Goal: Browse casually

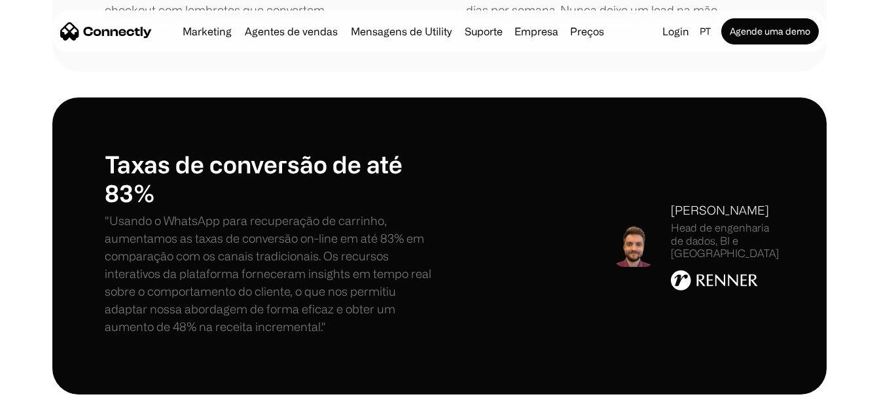
scroll to position [1963, 0]
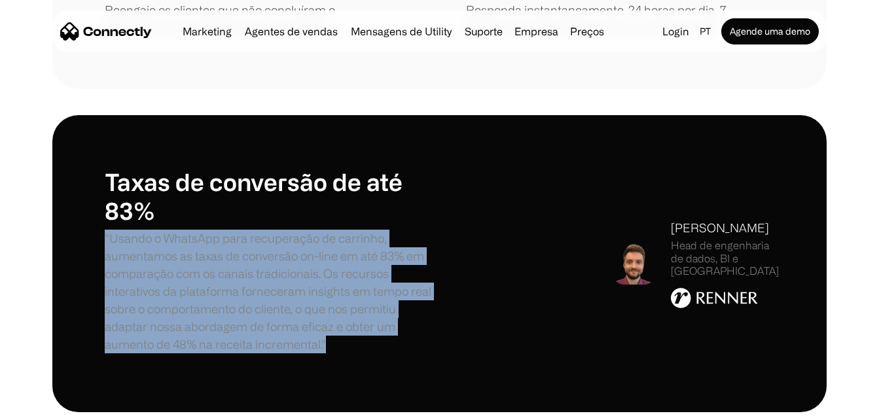
drag, startPoint x: 90, startPoint y: 234, endPoint x: 333, endPoint y: 352, distance: 270.8
click at [333, 352] on div "Taxas de conversão de até 83% "Usando o WhatsApp para recuperação de carrinho, …" at bounding box center [439, 263] width 774 height 296
drag, startPoint x: 333, startPoint y: 352, endPoint x: 318, endPoint y: 351, distance: 15.1
click at [318, 351] on p ""Usando o WhatsApp para recuperação de carrinho, aumentamos as taxas de convers…" at bounding box center [272, 292] width 335 height 124
drag, startPoint x: 343, startPoint y: 344, endPoint x: 92, endPoint y: 241, distance: 271.8
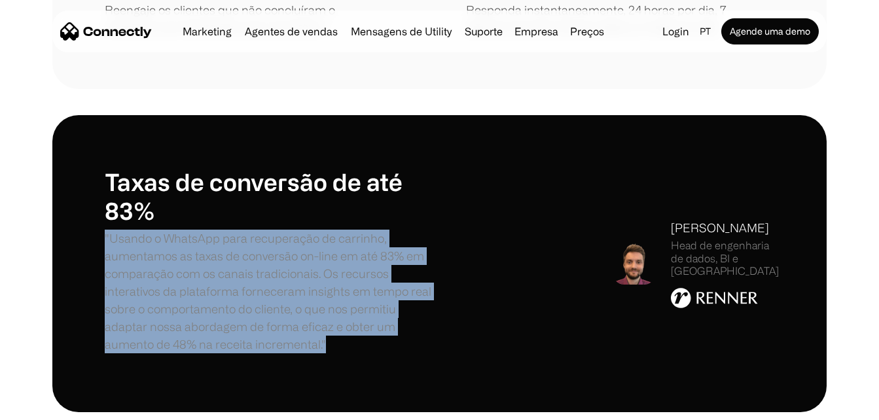
click at [92, 241] on div "Taxas de conversão de até 83% "Usando o WhatsApp para recuperação de carrinho, …" at bounding box center [439, 263] width 774 height 296
drag, startPoint x: 92, startPoint y: 241, endPoint x: 99, endPoint y: 270, distance: 29.7
click at [99, 270] on div "Taxas de conversão de até 83% "Usando o WhatsApp para recuperação de carrinho, …" at bounding box center [439, 263] width 774 height 296
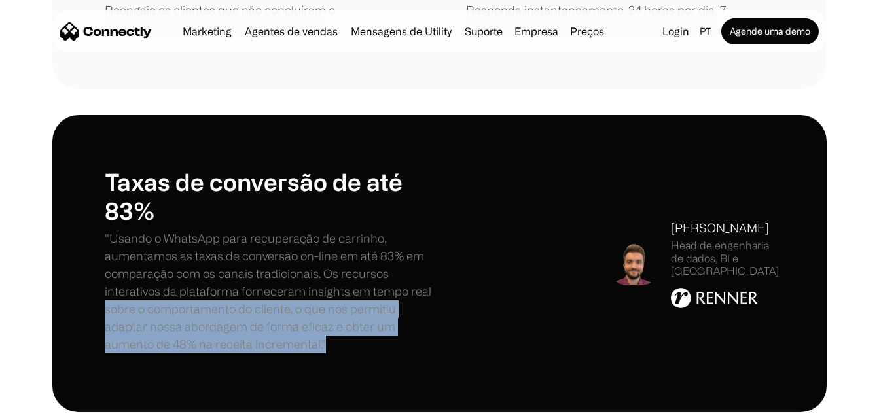
drag, startPoint x: 331, startPoint y: 342, endPoint x: 97, endPoint y: 303, distance: 236.8
click at [97, 303] on div "Taxas de conversão de até 83% "Usando o WhatsApp para recuperação de carrinho, …" at bounding box center [439, 263] width 774 height 296
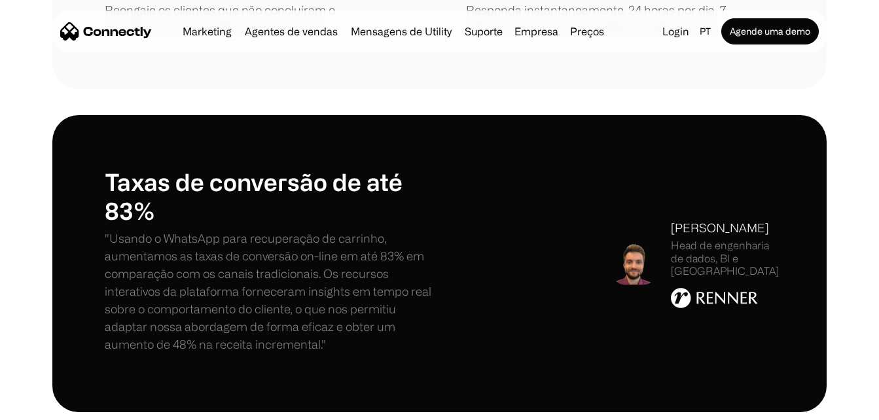
drag, startPoint x: 97, startPoint y: 303, endPoint x: 70, endPoint y: 255, distance: 54.8
click at [70, 255] on div "Taxas de conversão de até 83% "Usando o WhatsApp para recuperação de carrinho, …" at bounding box center [439, 263] width 774 height 296
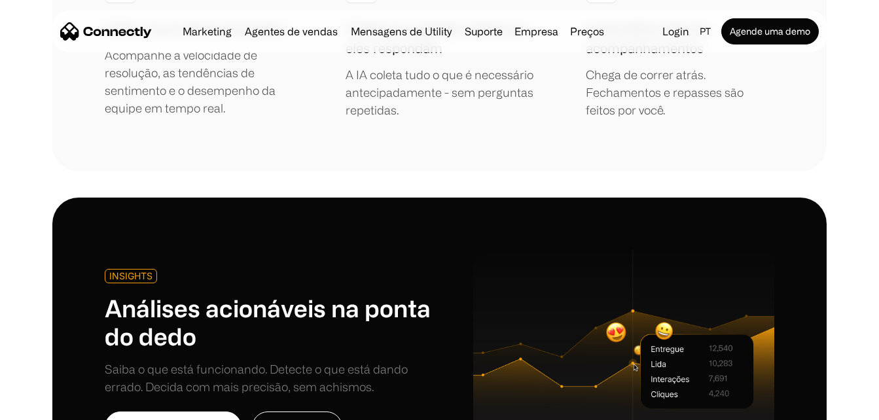
scroll to position [3469, 0]
